Goal: Check status: Check status

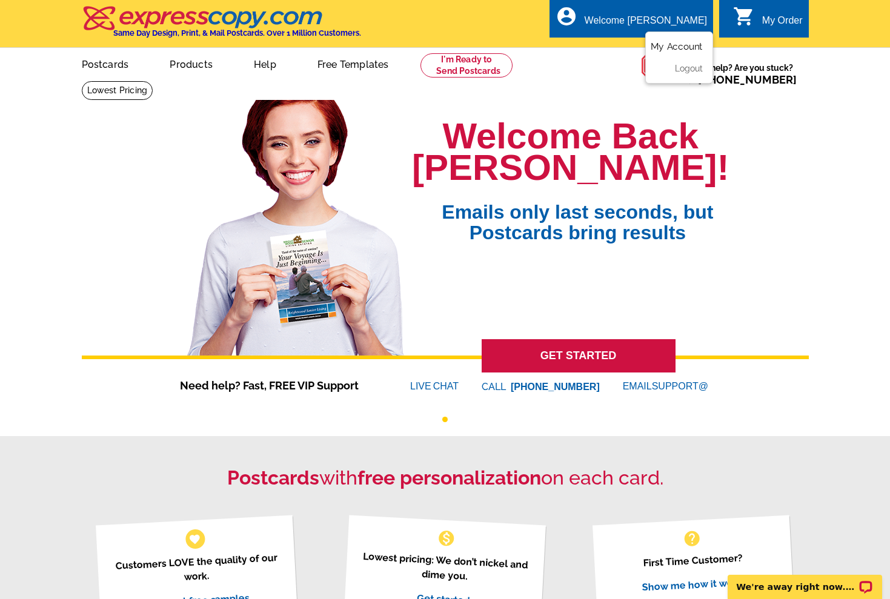
click at [685, 44] on link "My Account" at bounding box center [676, 46] width 52 height 11
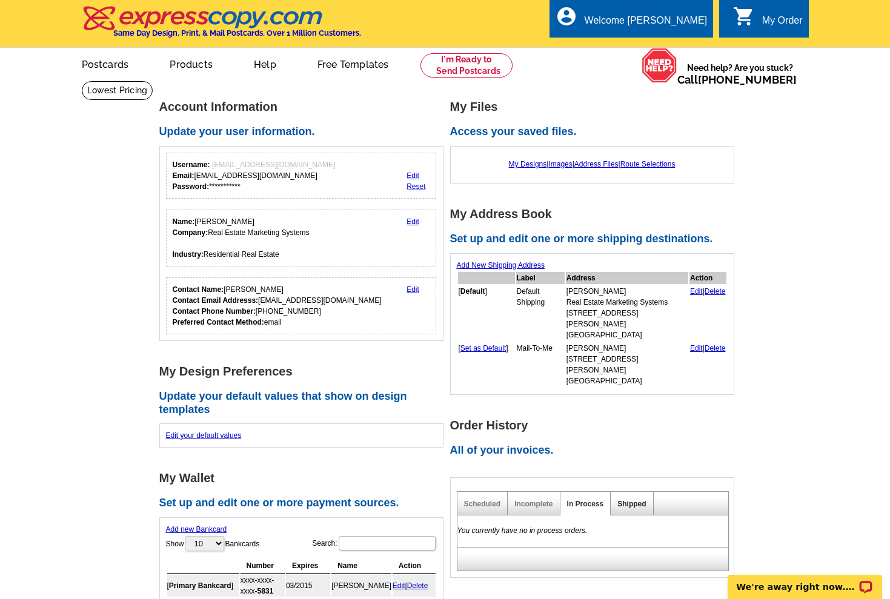
click at [641, 500] on link "Shipped" at bounding box center [631, 504] width 28 height 8
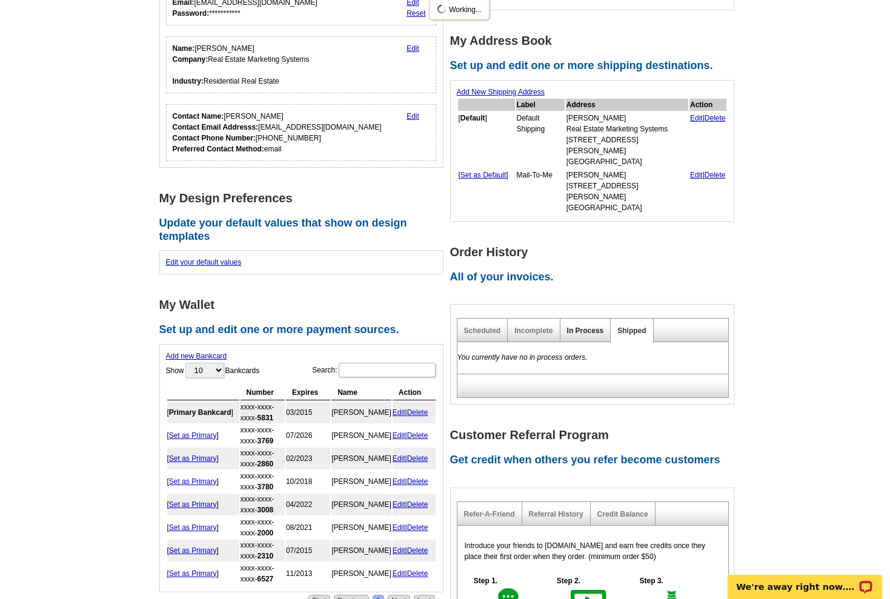
scroll to position [193, 0]
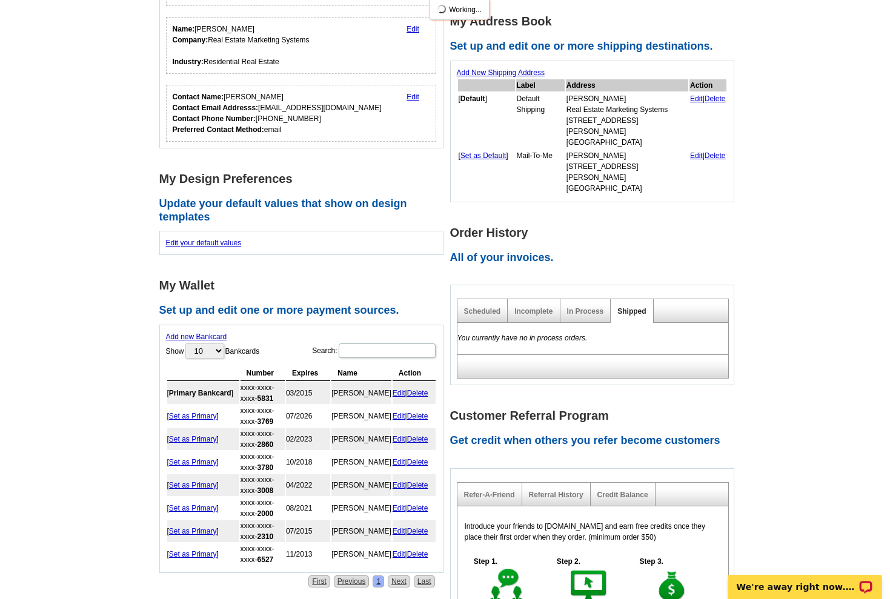
click at [631, 307] on link "Shipped" at bounding box center [631, 311] width 28 height 8
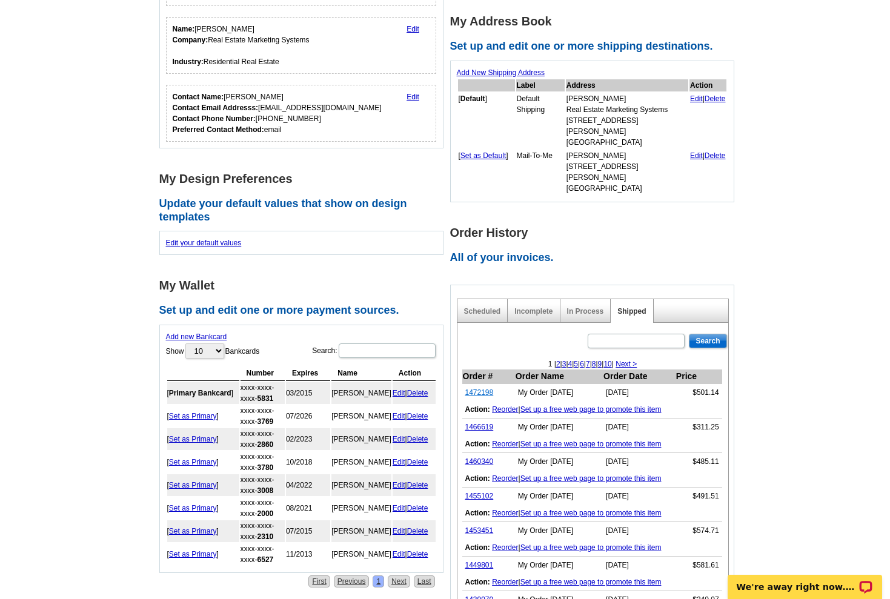
click at [488, 388] on link "1472198" at bounding box center [479, 392] width 28 height 8
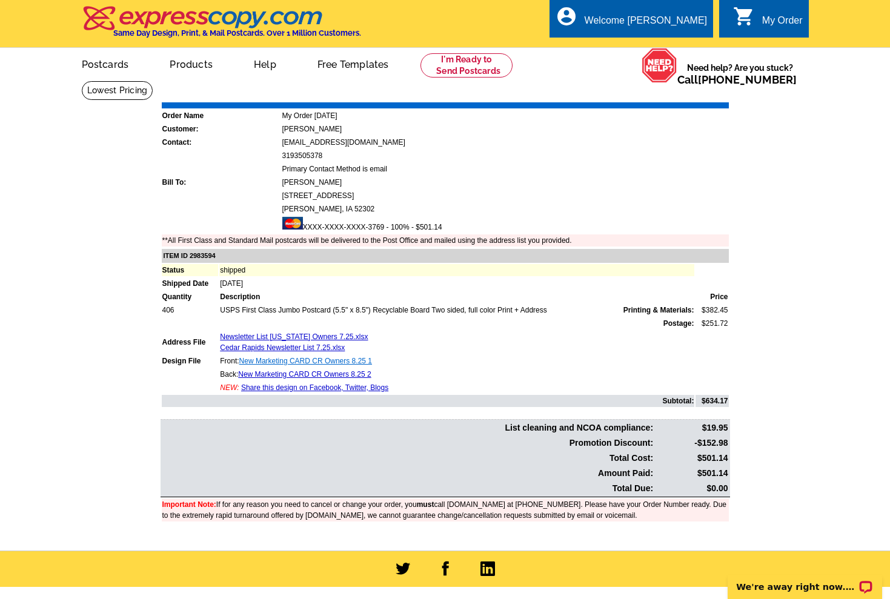
click at [357, 361] on link "New Marketing CARD CR Owners 8.25 1" at bounding box center [305, 361] width 133 height 8
click at [342, 377] on link "New Marketing CARD CR Owners 8.25 2" at bounding box center [304, 374] width 133 height 8
